Goal: Task Accomplishment & Management: Manage account settings

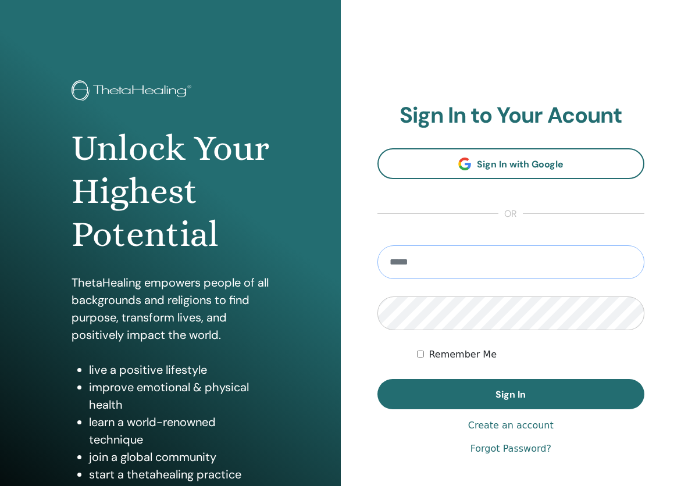
type input "**********"
click at [510, 394] on button "Sign In" at bounding box center [510, 394] width 267 height 30
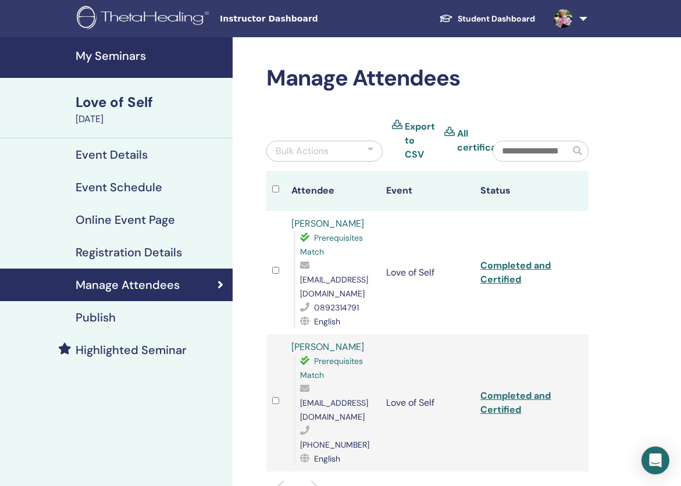
click at [108, 58] on h4 "My Seminars" at bounding box center [151, 56] width 150 height 14
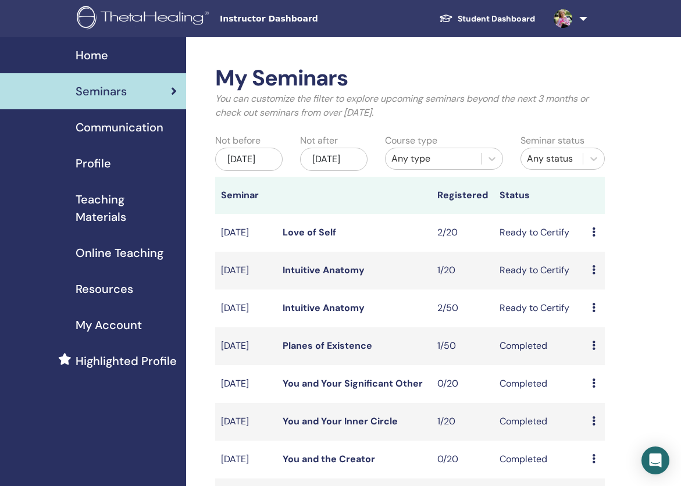
click at [595, 274] on icon at bounding box center [593, 269] width 3 height 9
click at [593, 237] on icon at bounding box center [593, 231] width 3 height 9
click at [606, 286] on link "Attendees" at bounding box center [604, 285] width 44 height 12
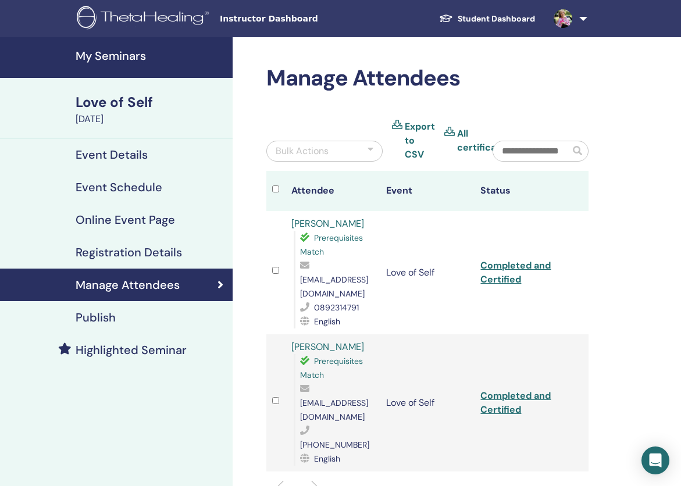
click at [518, 264] on link "Completed and Certified" at bounding box center [515, 272] width 70 height 26
